Goal: Task Accomplishment & Management: Complete application form

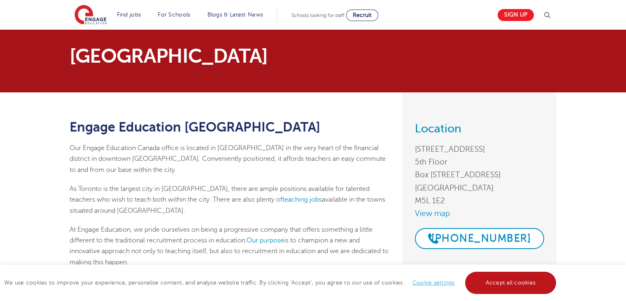
click at [508, 283] on link "Accept all cookies" at bounding box center [510, 282] width 91 height 22
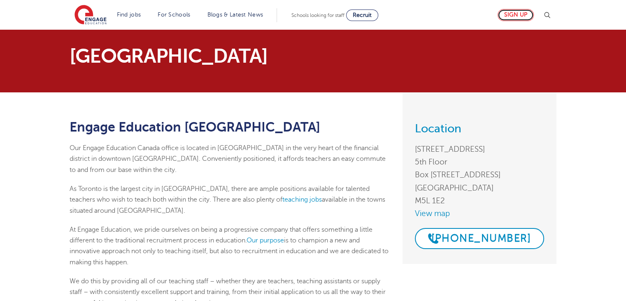
click at [511, 16] on link "Sign up" at bounding box center [516, 15] width 36 height 12
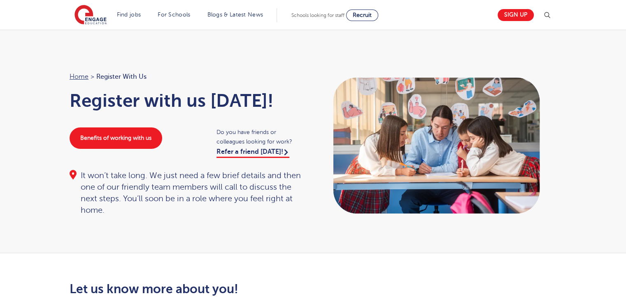
click at [511, 16] on link "Sign up" at bounding box center [516, 15] width 36 height 12
click at [139, 138] on link "Benefits of working with us" at bounding box center [116, 137] width 93 height 21
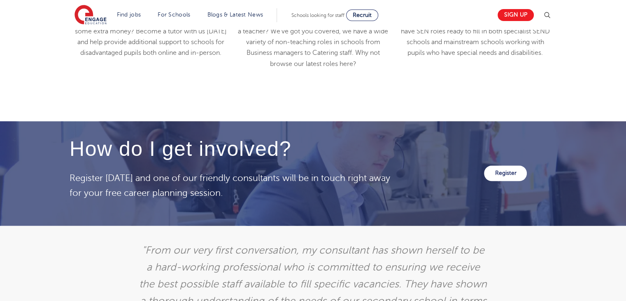
scroll to position [1242, 0]
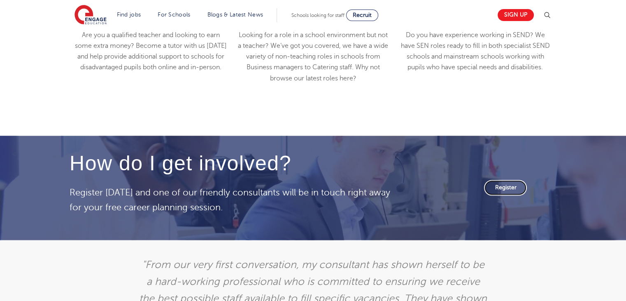
click at [506, 183] on link "Register" at bounding box center [505, 188] width 43 height 16
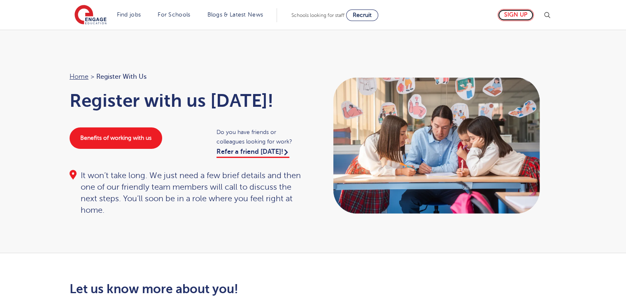
click at [530, 14] on link "Sign up" at bounding box center [516, 15] width 36 height 12
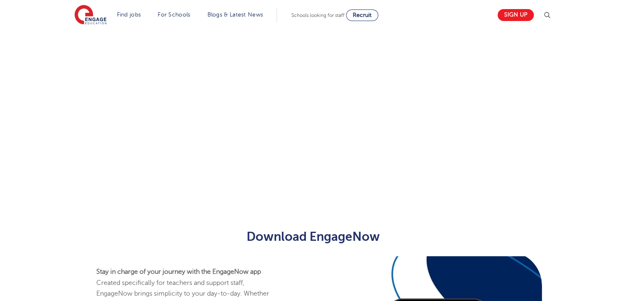
scroll to position [198, 0]
